Goal: Task Accomplishment & Management: Manage account settings

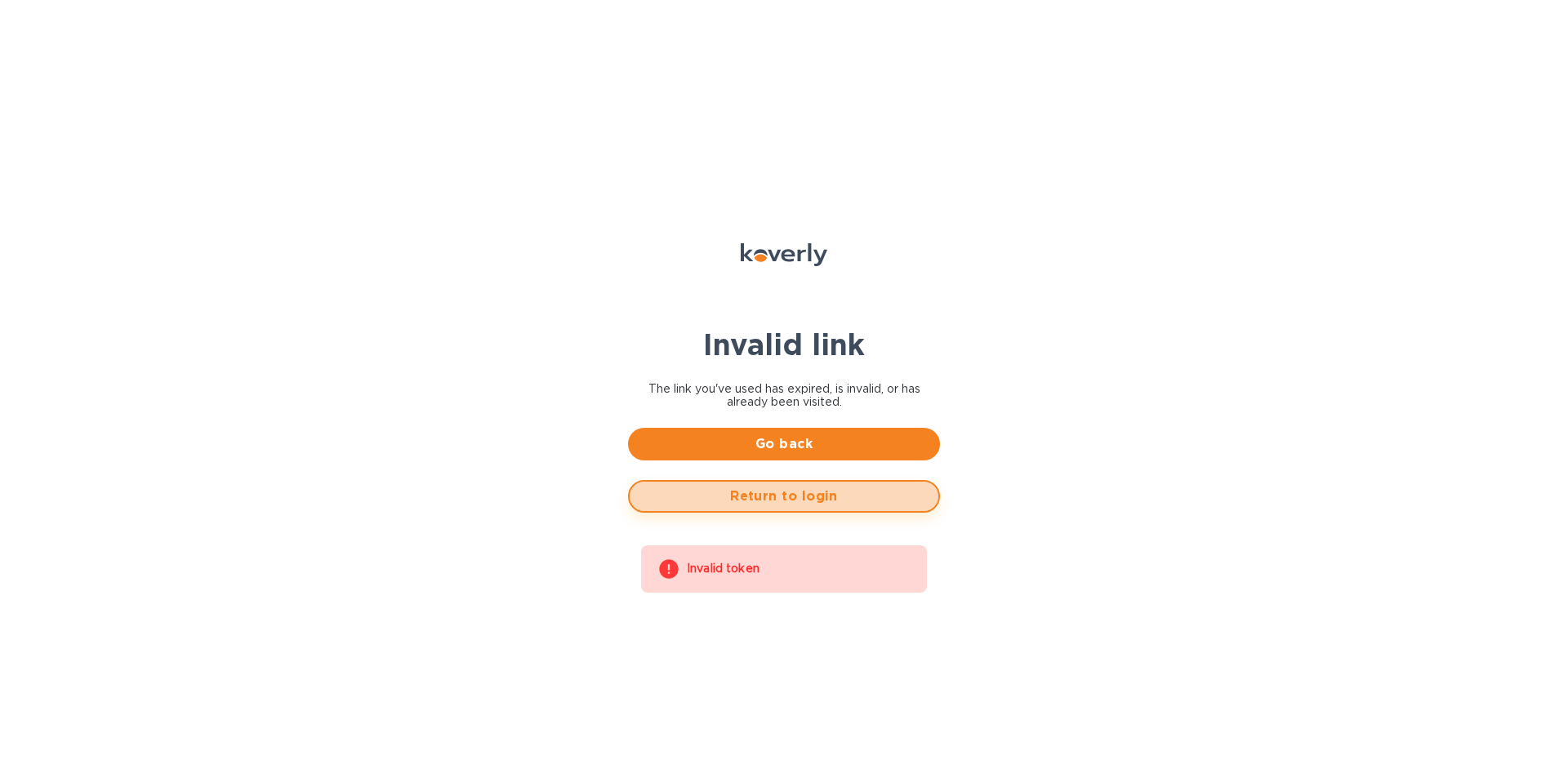
click at [900, 494] on span "Return to login" at bounding box center [784, 496] width 283 height 19
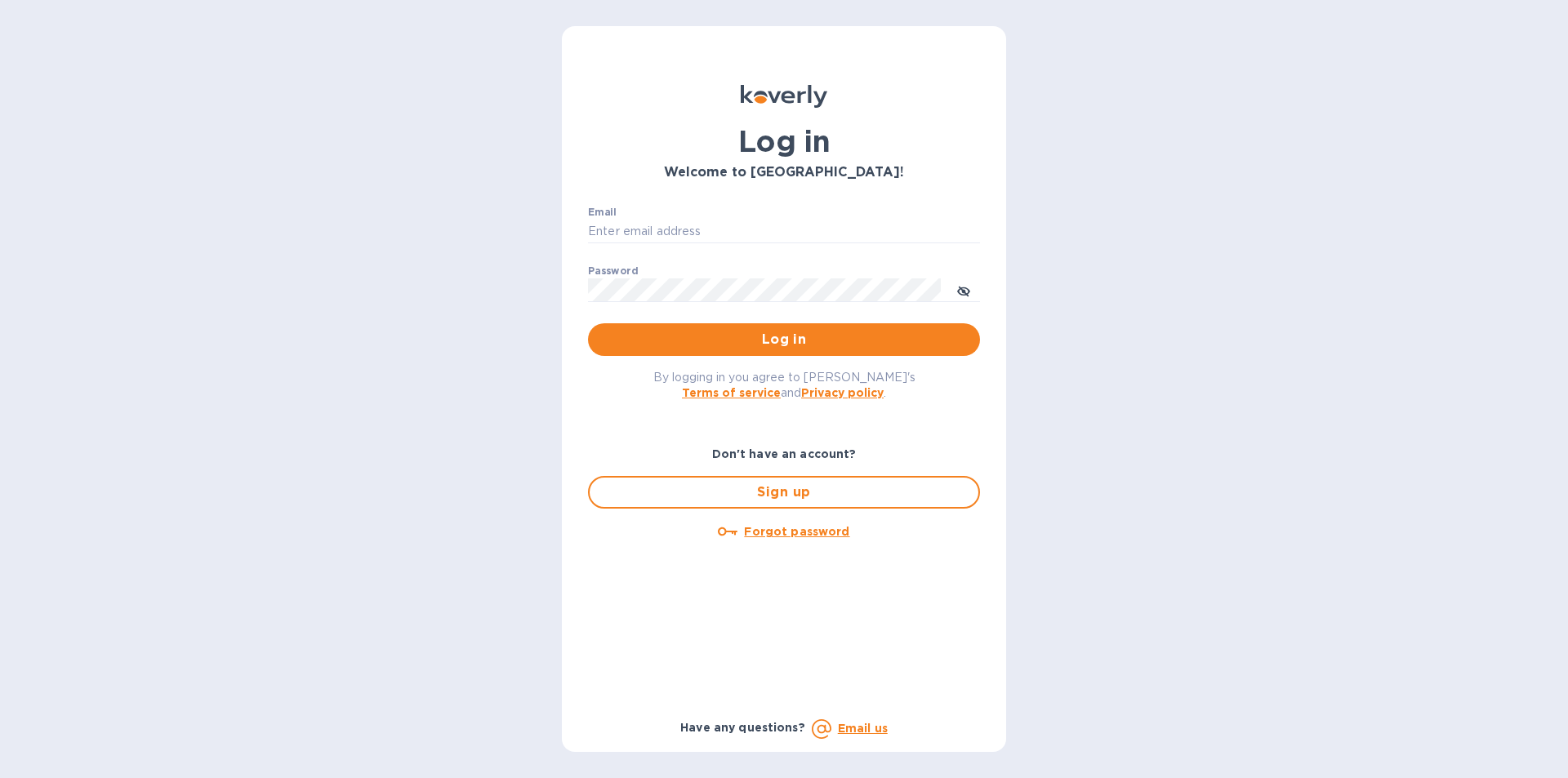
type input "[EMAIL_ADDRESS][DOMAIN_NAME]"
click at [728, 344] on span "Log in" at bounding box center [784, 340] width 366 height 19
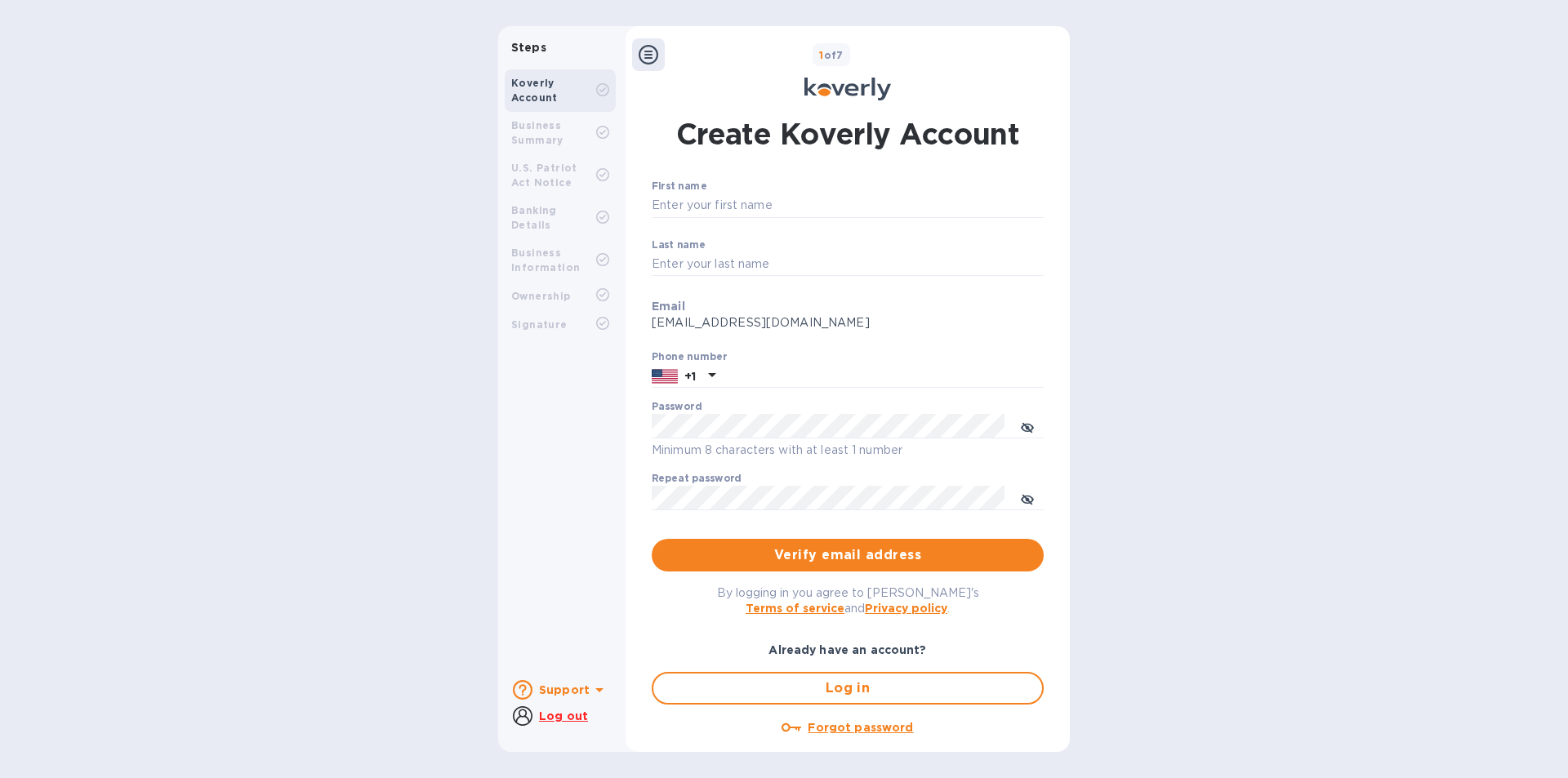
click at [543, 124] on b "Business Summary" at bounding box center [537, 132] width 52 height 27
click at [565, 199] on div "Banking Details" at bounding box center [559, 218] width 111 height 42
drag, startPoint x: 558, startPoint y: 172, endPoint x: 564, endPoint y: 198, distance: 26.7
click at [558, 176] on div "U.S. Patriot Act Notice" at bounding box center [554, 176] width 85 height 29
click at [557, 215] on b "Banking Details" at bounding box center [535, 217] width 46 height 27
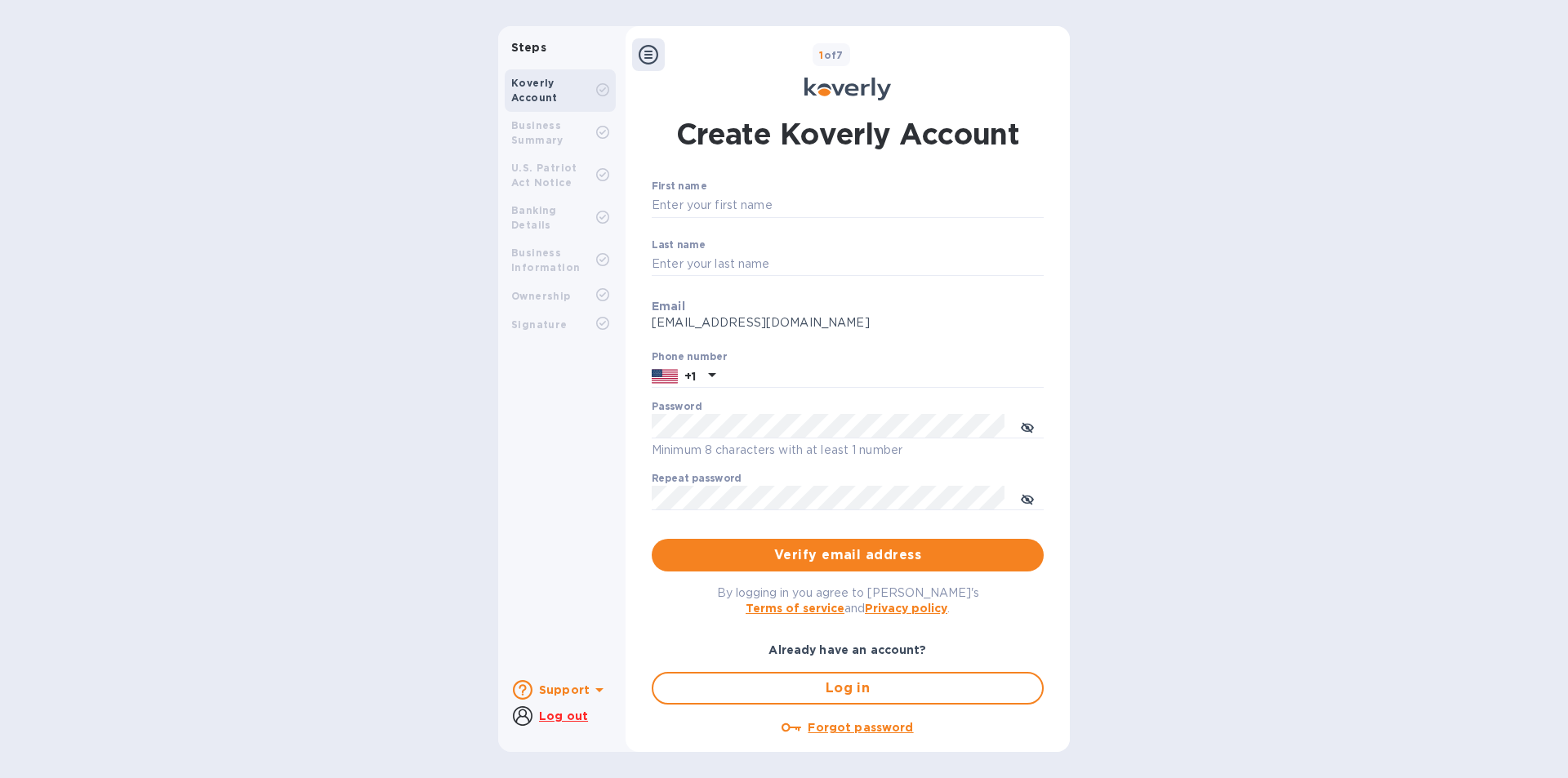
click at [648, 52] on icon at bounding box center [648, 54] width 19 height 19
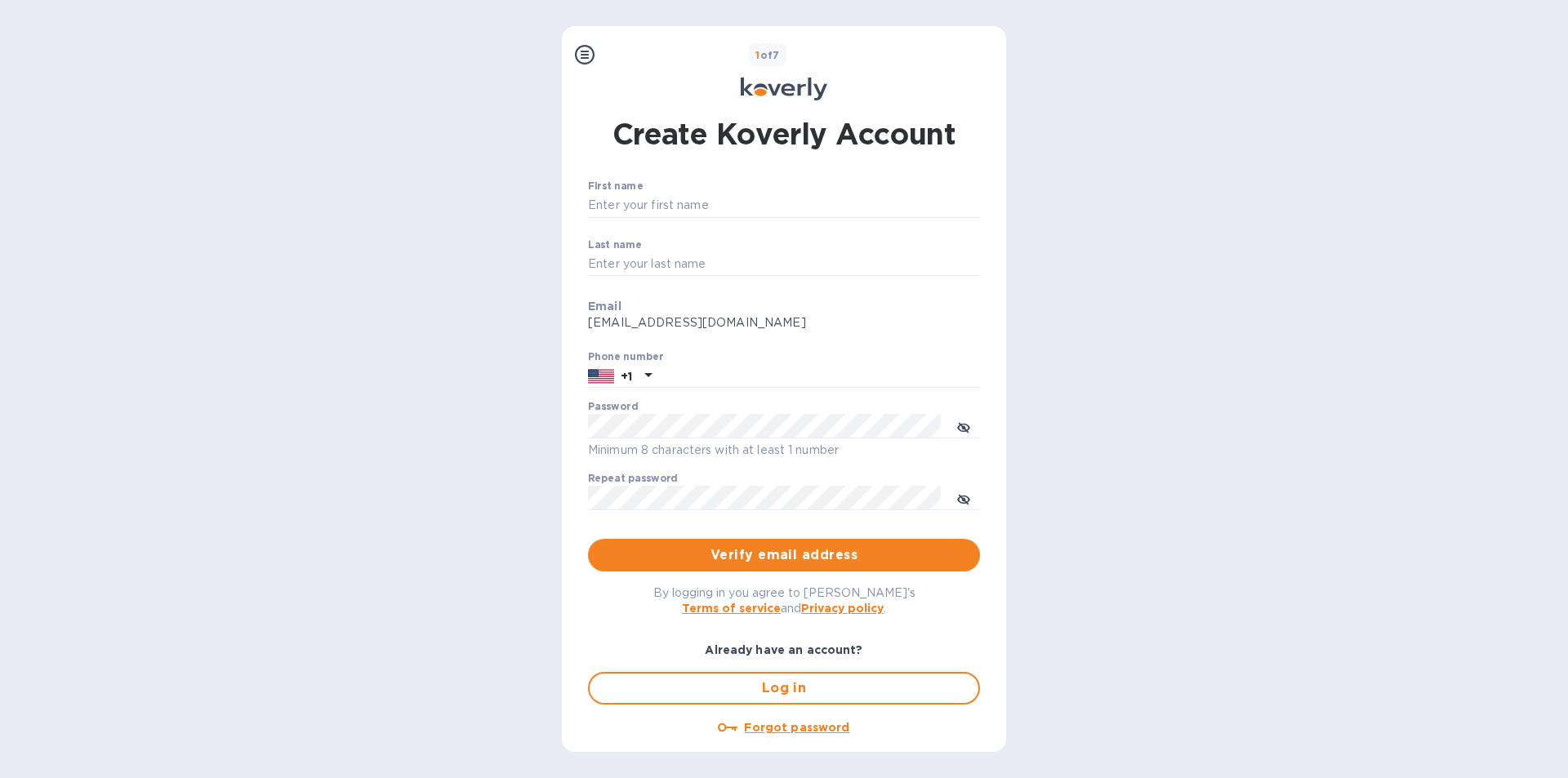
click at [582, 58] on icon at bounding box center [584, 54] width 19 height 19
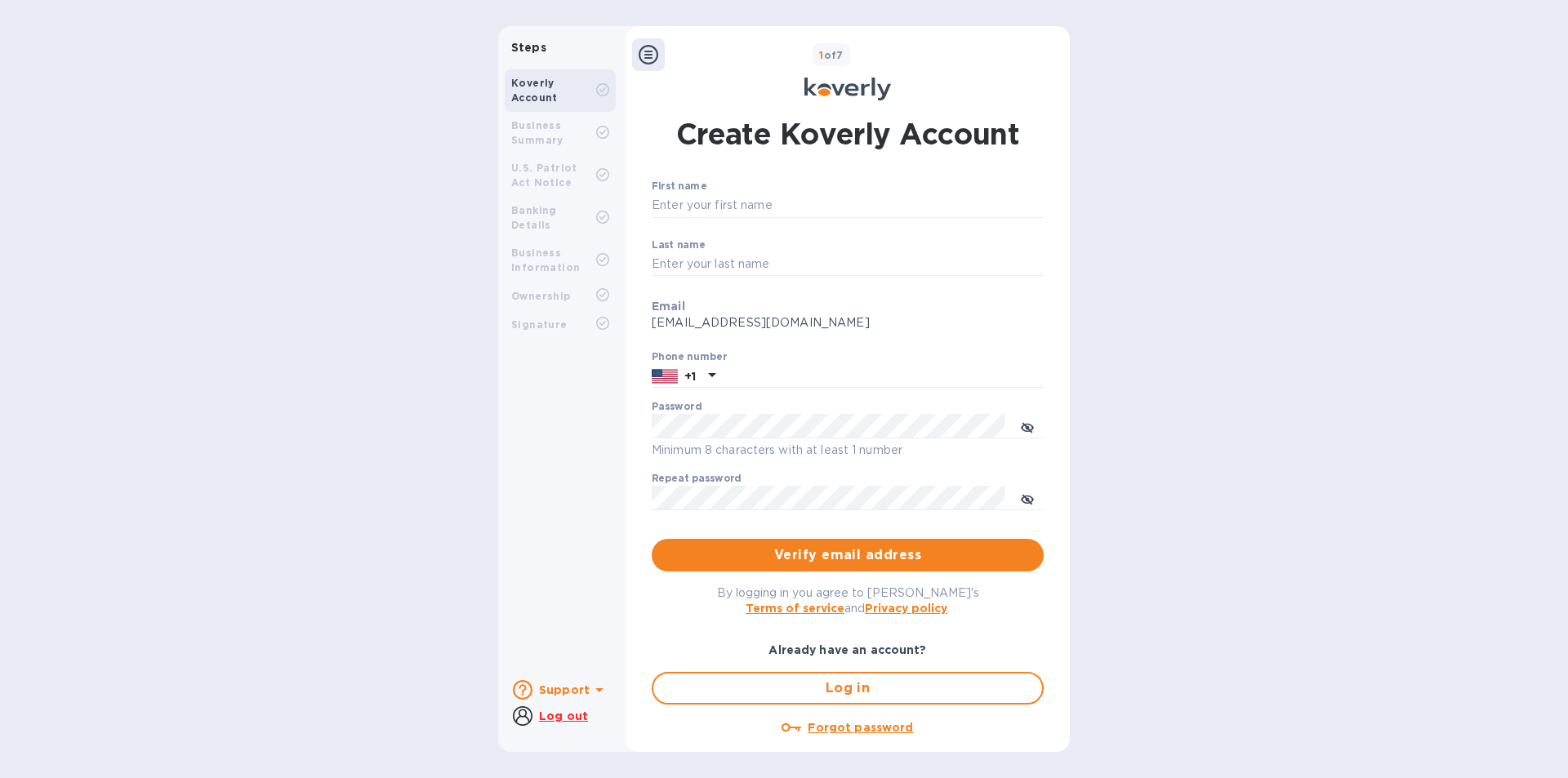
click at [570, 717] on u "Log out" at bounding box center [564, 716] width 49 height 13
